Goal: Transaction & Acquisition: Book appointment/travel/reservation

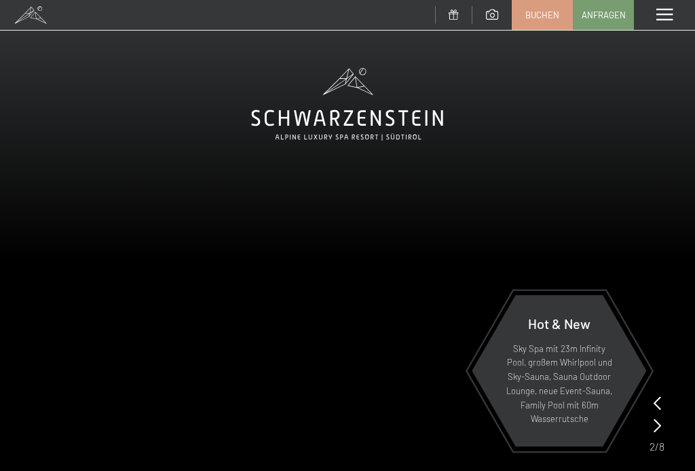
click at [558, 15] on span "Buchen" at bounding box center [543, 15] width 34 height 12
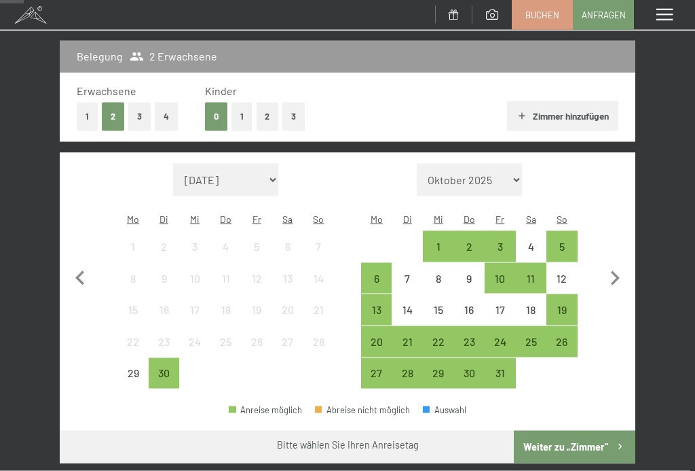
scroll to position [170, 0]
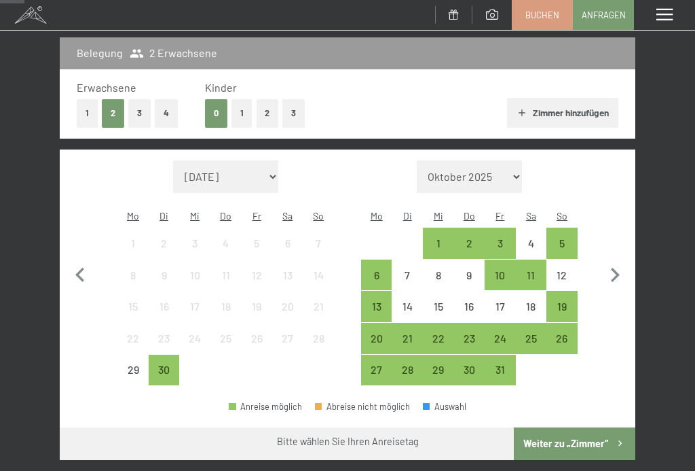
click at [625, 269] on icon "button" at bounding box center [615, 275] width 29 height 29
select select "[DATE]"
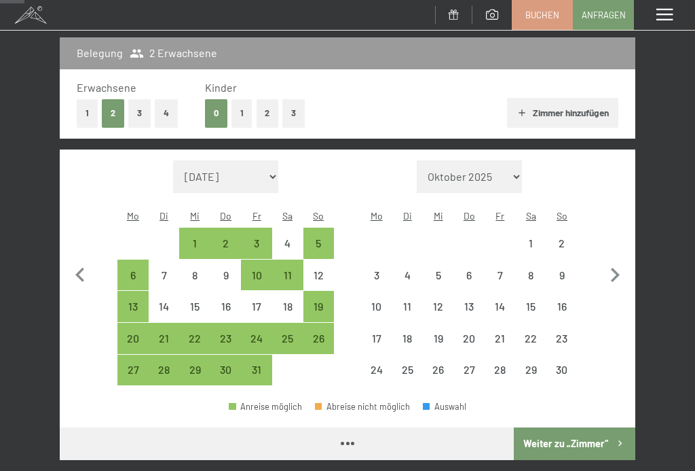
click at [619, 269] on icon "button" at bounding box center [615, 275] width 29 height 29
select select "[DATE]"
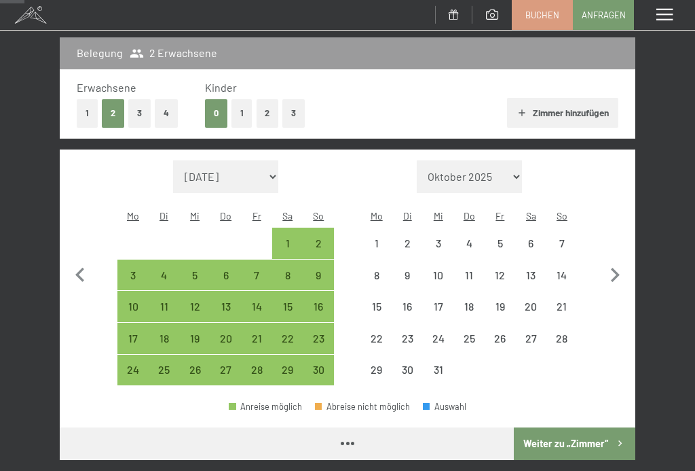
click at [618, 261] on icon "button" at bounding box center [615, 275] width 29 height 29
select select "[DATE]"
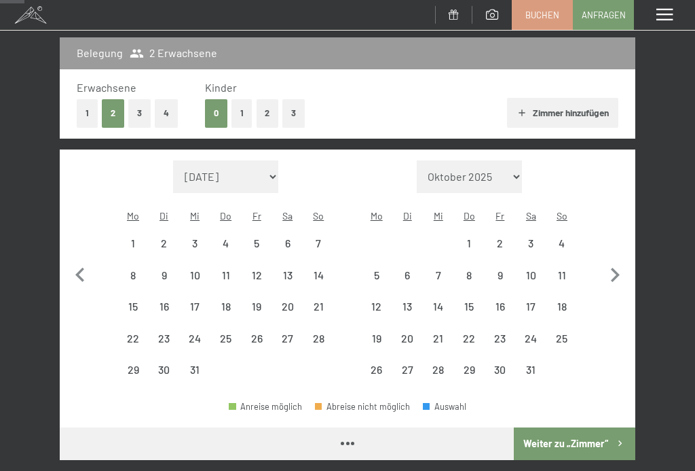
select select "[DATE]"
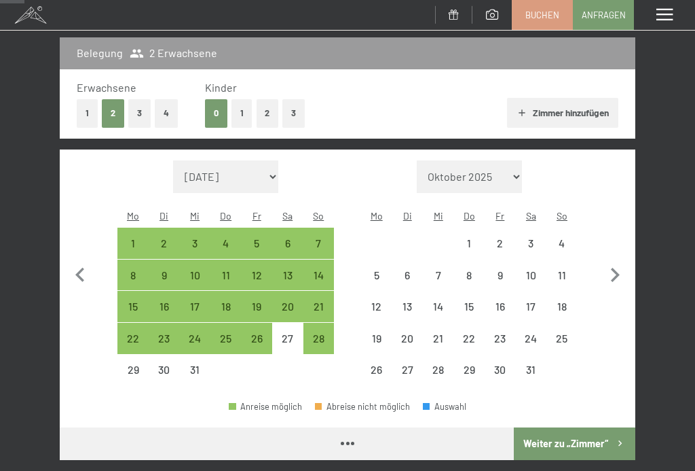
select select "[DATE]"
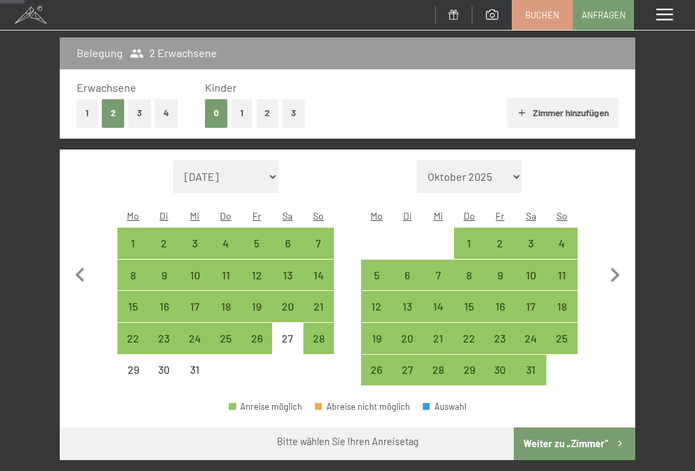
click at [623, 266] on icon "button" at bounding box center [615, 275] width 29 height 29
select select "[DATE]"
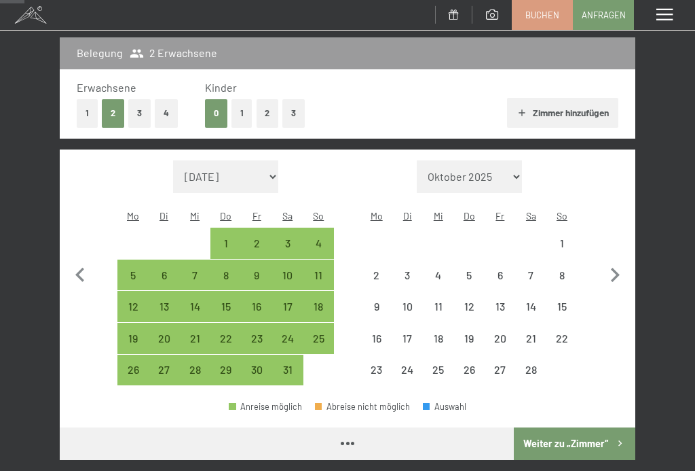
select select "[DATE]"
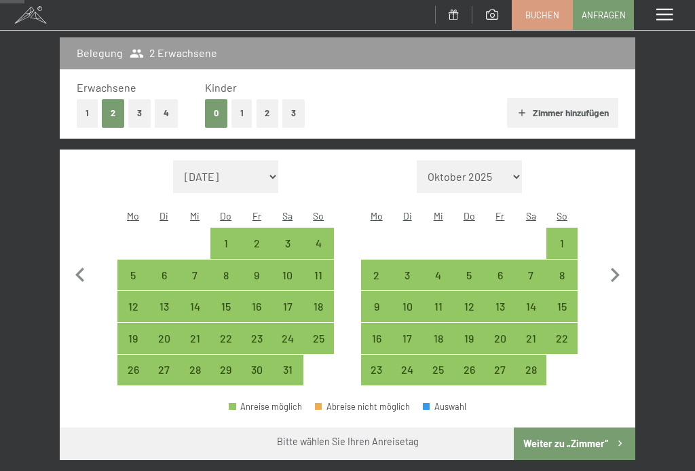
click at [448, 301] on div "11" at bounding box center [438, 315] width 29 height 29
select select "[DATE]"
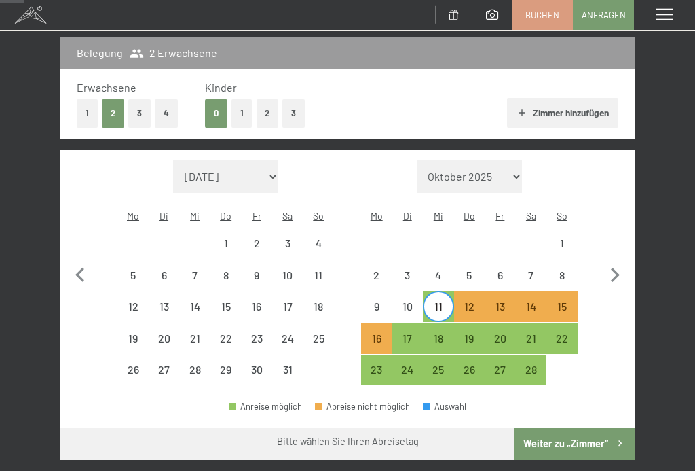
click at [481, 333] on div "19" at bounding box center [470, 347] width 29 height 29
select select "[DATE]"
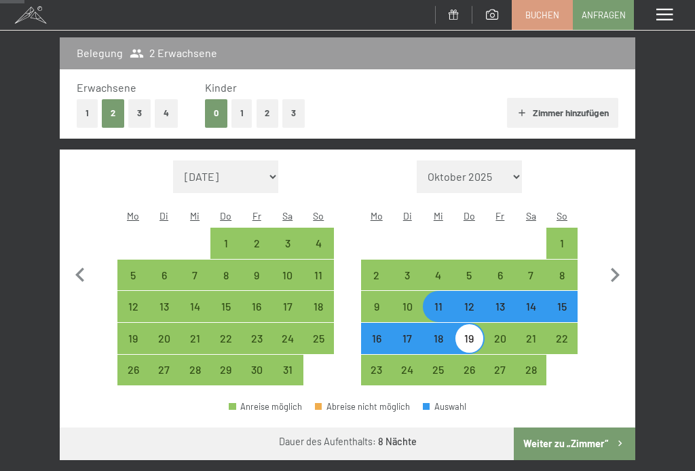
click at [573, 429] on button "Weiter zu „Zimmer“" at bounding box center [575, 443] width 122 height 33
select select "[DATE]"
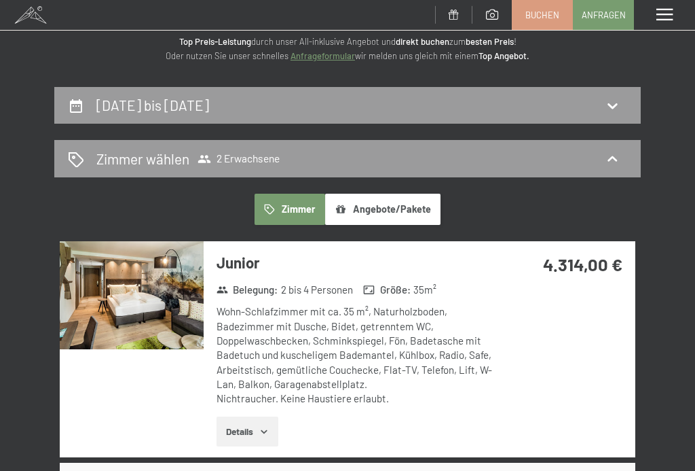
scroll to position [0, 0]
